Goal: Navigation & Orientation: Find specific page/section

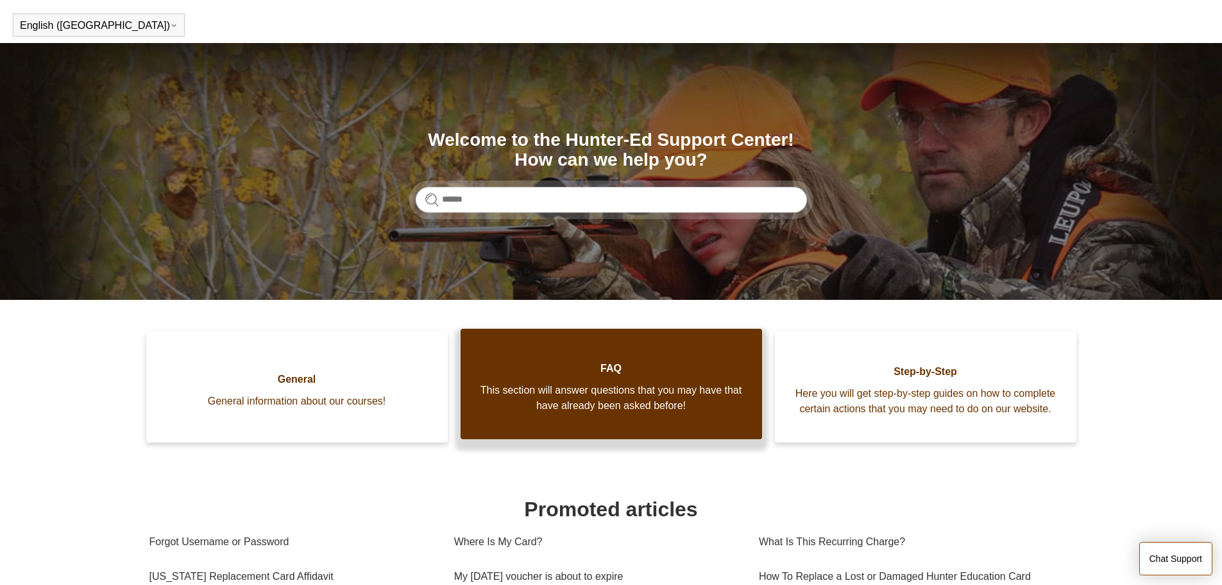
scroll to position [192, 0]
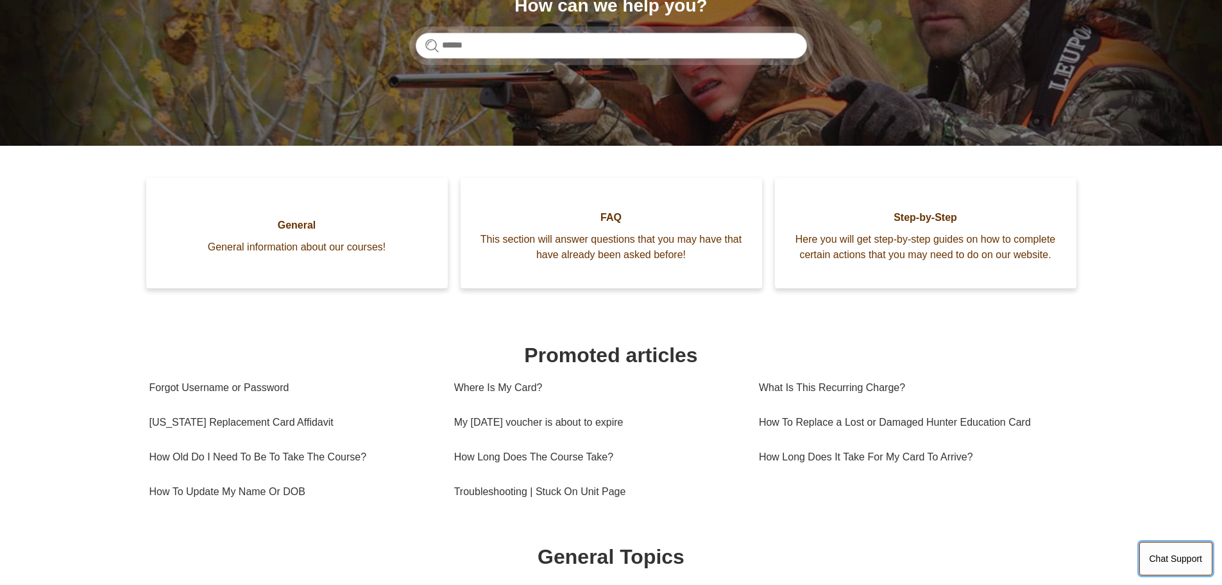
click at [1189, 552] on button "Chat Support" at bounding box center [1177, 558] width 74 height 33
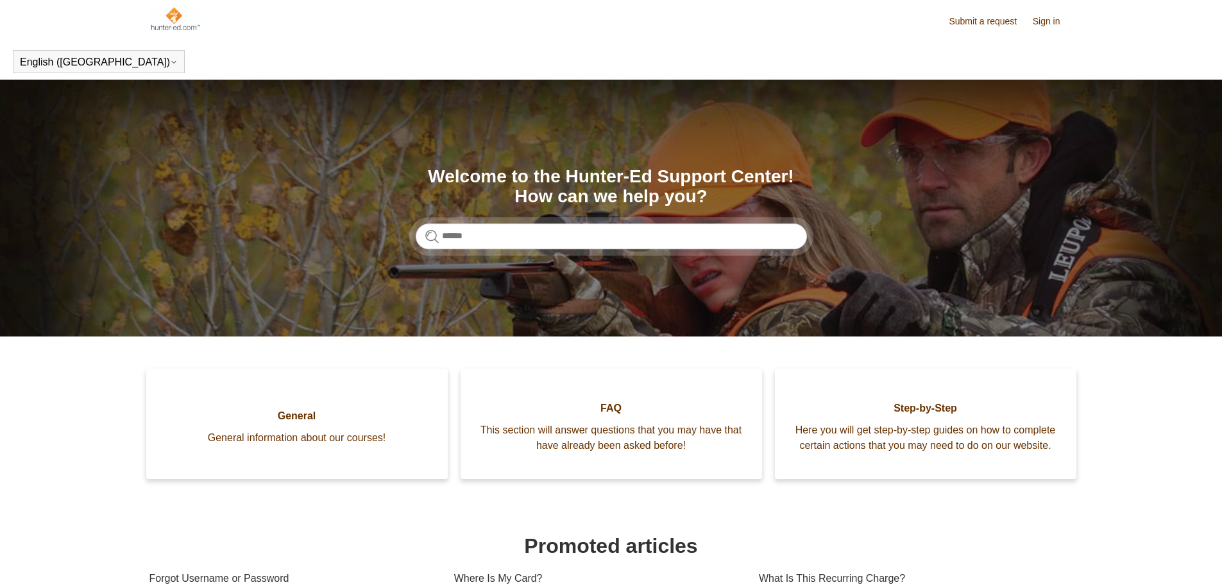
scroll to position [0, 0]
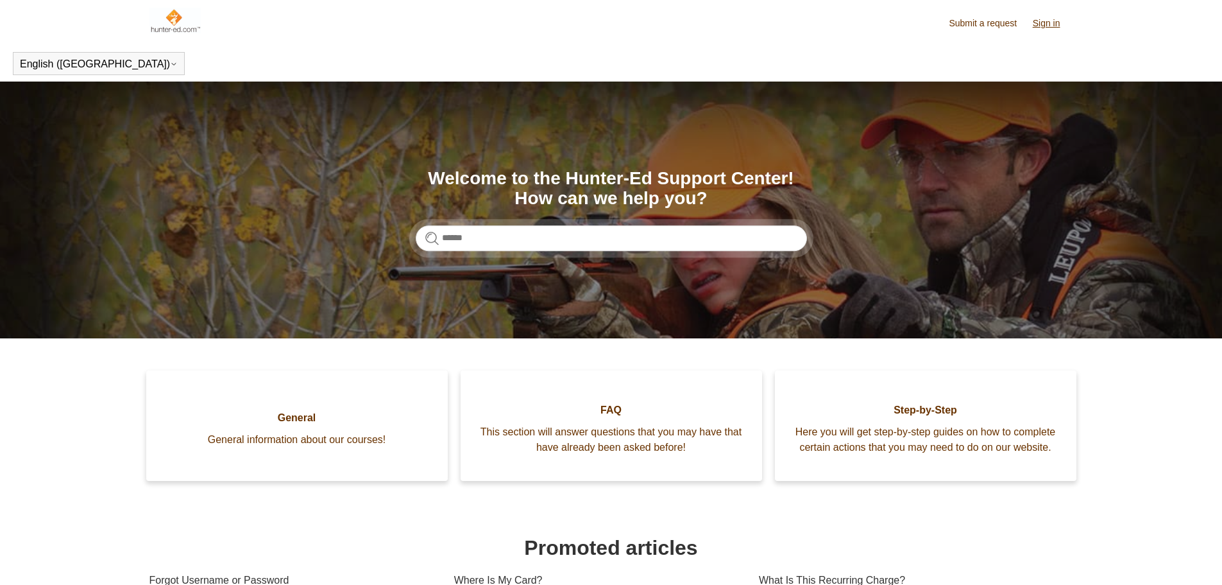
click at [1047, 23] on link "Sign in" at bounding box center [1053, 23] width 40 height 13
click at [1050, 22] on link "Sign in" at bounding box center [1053, 23] width 40 height 13
click at [1054, 26] on link "Sign in" at bounding box center [1053, 23] width 40 height 13
